Goal: Task Accomplishment & Management: Manage account settings

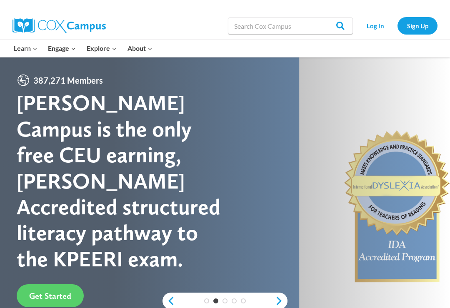
click at [376, 25] on link "Log In" at bounding box center [375, 25] width 36 height 17
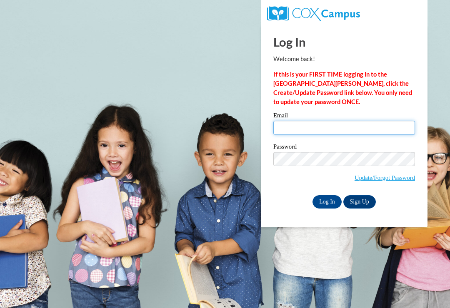
click at [345, 125] on input "Email" at bounding box center [344, 128] width 142 height 14
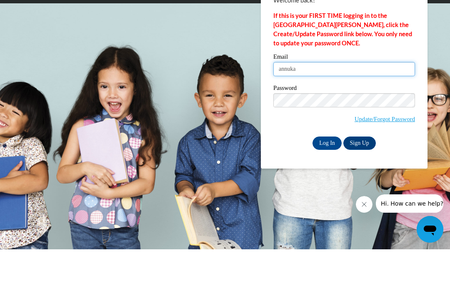
click at [326, 195] on input "Log In" at bounding box center [326, 201] width 29 height 13
click at [376, 121] on input "annuka" at bounding box center [344, 128] width 142 height 14
type input "[EMAIL_ADDRESS][PERSON_NAME][DOMAIN_NAME]"
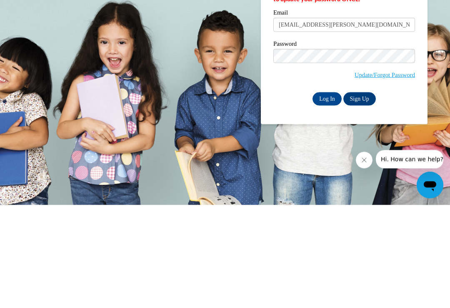
click at [363, 195] on link "Sign Up" at bounding box center [359, 201] width 32 height 13
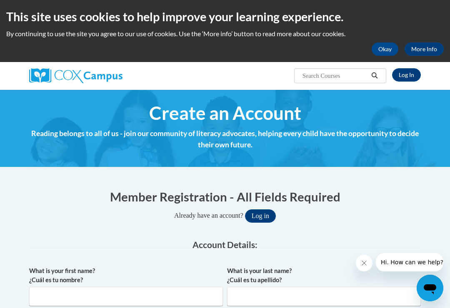
click at [409, 76] on link "Log In" at bounding box center [406, 74] width 29 height 13
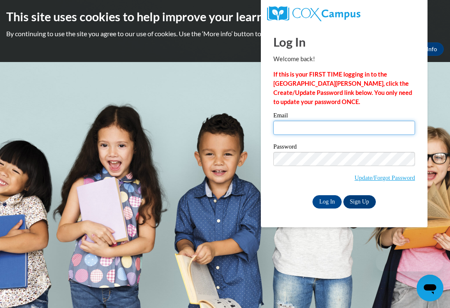
click at [338, 130] on input "Email" at bounding box center [344, 128] width 142 height 14
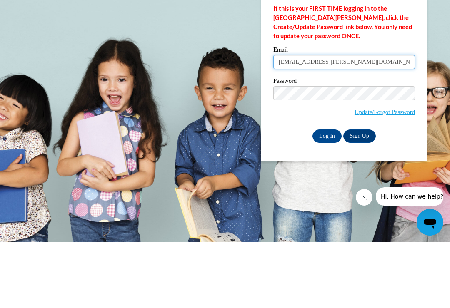
type input "[EMAIL_ADDRESS][PERSON_NAME][DOMAIN_NAME]"
click at [402, 174] on link "Update/Forgot Password" at bounding box center [384, 177] width 60 height 7
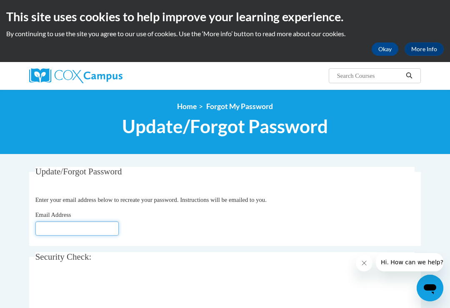
click at [69, 231] on input "Email Address" at bounding box center [76, 229] width 83 height 14
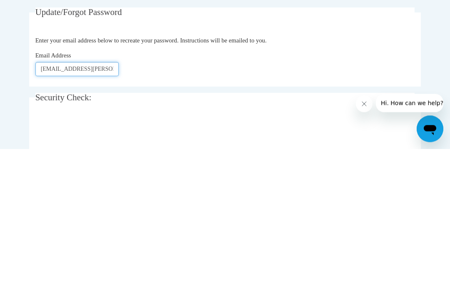
type input "[EMAIL_ADDRESS][PERSON_NAME][DOMAIN_NAME]"
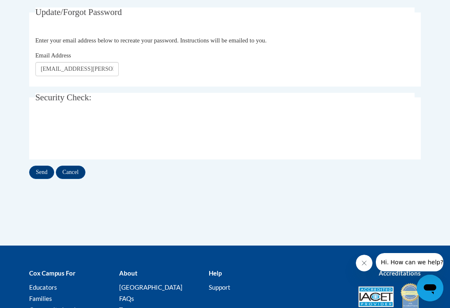
click at [45, 173] on input "Send" at bounding box center [41, 172] width 25 height 13
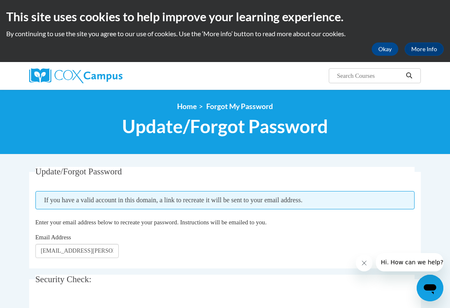
click at [388, 40] on div "This site uses cookies to help improve your learning experience. By continuing …" at bounding box center [225, 31] width 450 height 62
click at [380, 48] on button "Okay" at bounding box center [384, 48] width 27 height 13
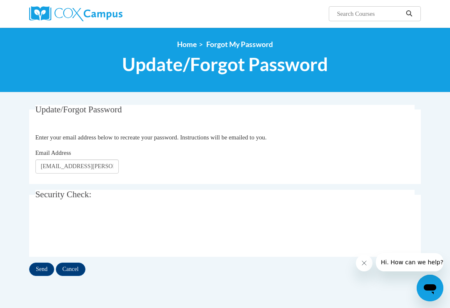
click at [47, 17] on img at bounding box center [75, 13] width 93 height 15
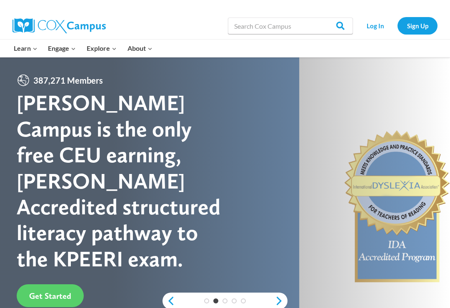
click at [371, 25] on link "Log In" at bounding box center [375, 25] width 36 height 17
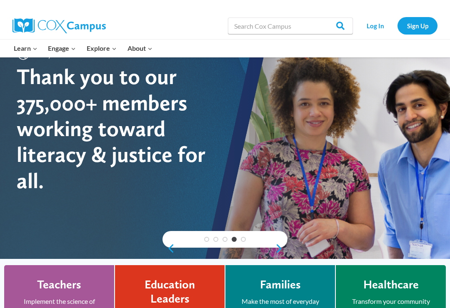
click at [377, 26] on link "Log In" at bounding box center [375, 25] width 36 height 17
